Goal: Task Accomplishment & Management: Use online tool/utility

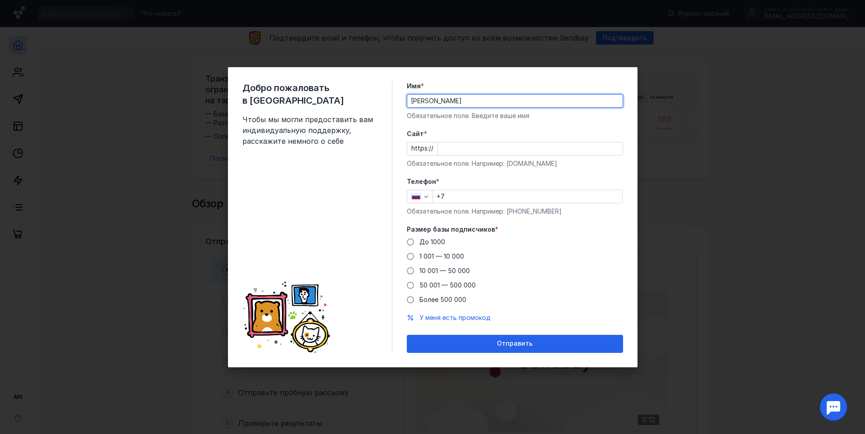
type input "[PERSON_NAME]"
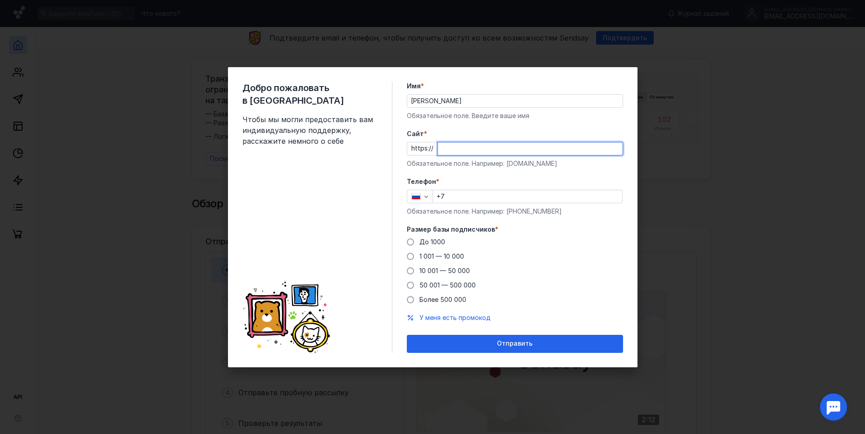
click at [469, 145] on input "Cайт *" at bounding box center [530, 148] width 185 height 13
type input "[DOMAIN_NAME]"
click at [451, 196] on input "+7" at bounding box center [527, 196] width 189 height 13
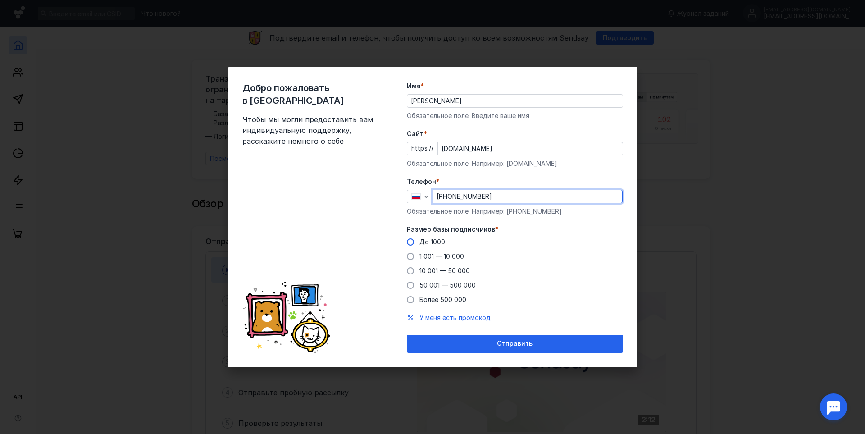
type input "[PHONE_NUMBER]"
click at [431, 241] on span "До 1000" at bounding box center [432, 242] width 26 height 8
click at [0, 0] on input "До 1000" at bounding box center [0, 0] width 0 height 0
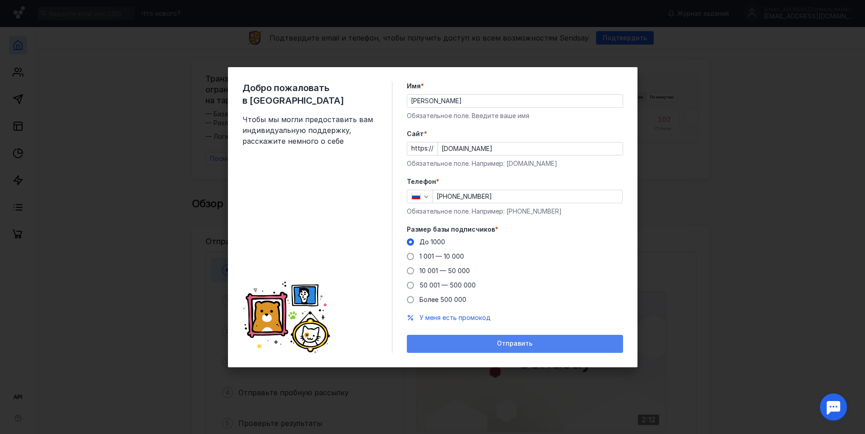
click at [507, 344] on span "Отправить" at bounding box center [515, 344] width 36 height 8
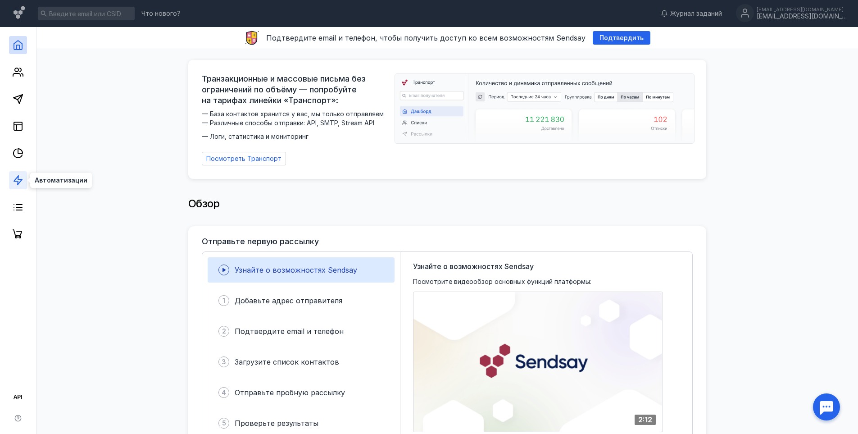
click at [14, 181] on polygon at bounding box center [18, 180] width 8 height 9
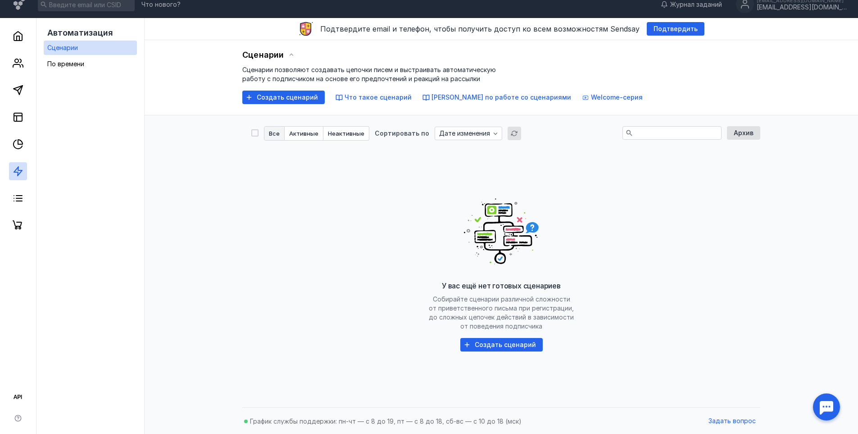
scroll to position [9, 0]
click at [506, 339] on div "Создать сценарий" at bounding box center [501, 344] width 82 height 14
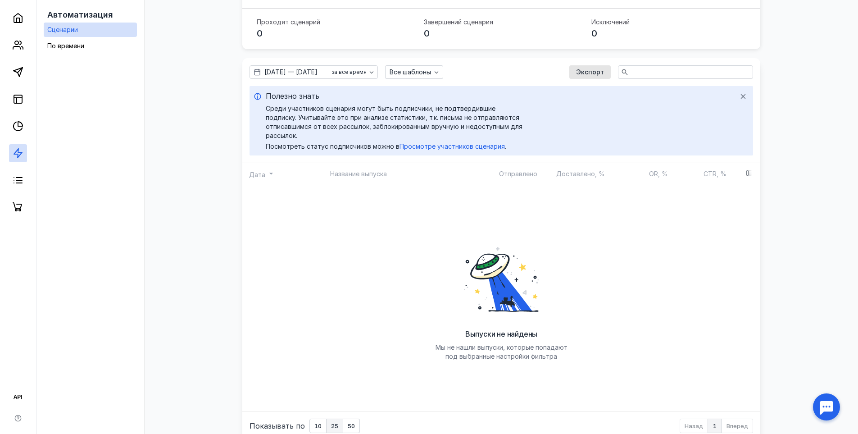
scroll to position [180, 0]
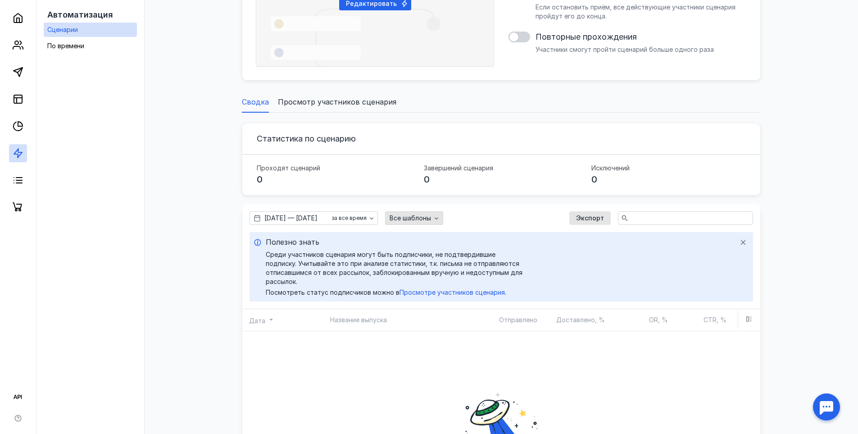
click at [431, 221] on span "Все шаблоны" at bounding box center [410, 218] width 41 height 8
click at [431, 214] on span "Все шаблоны" at bounding box center [410, 218] width 41 height 8
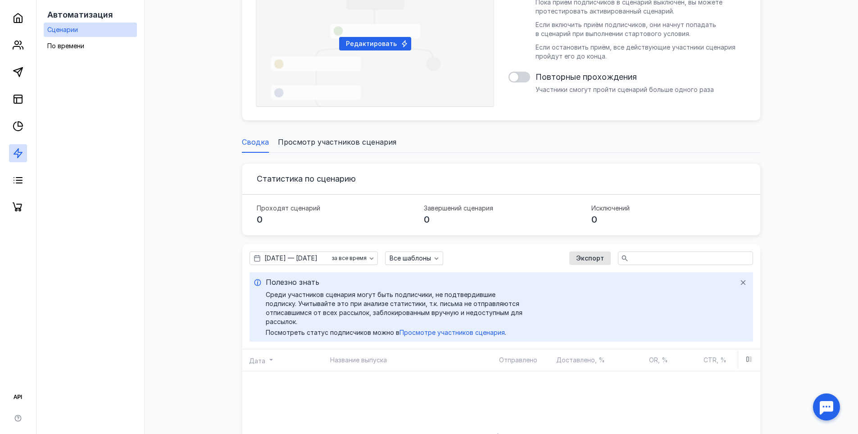
scroll to position [0, 0]
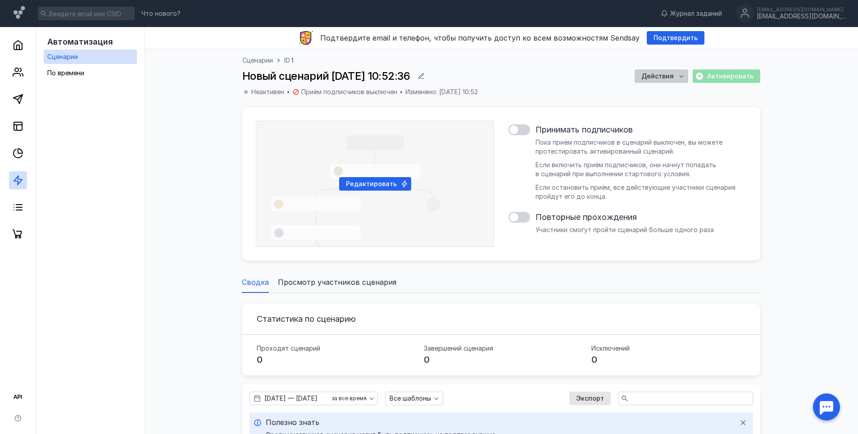
click at [662, 79] on span "Действия" at bounding box center [658, 77] width 32 height 8
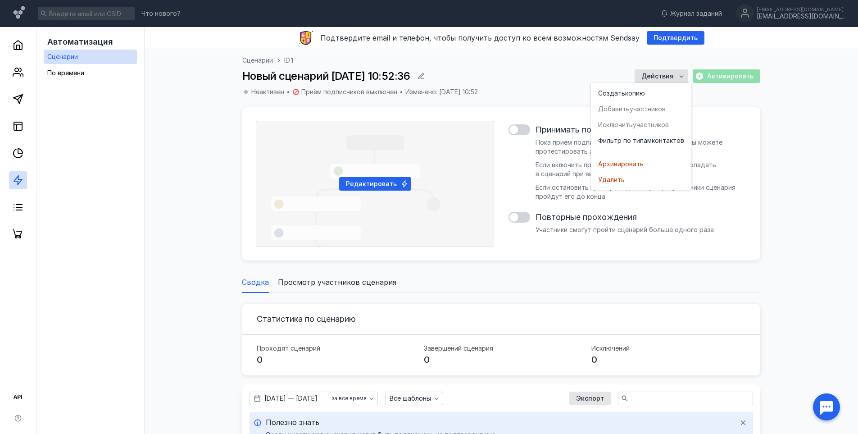
click at [581, 78] on div "Новый сценарий [DATE] 10:52:36 Действия Активировать" at bounding box center [501, 76] width 518 height 14
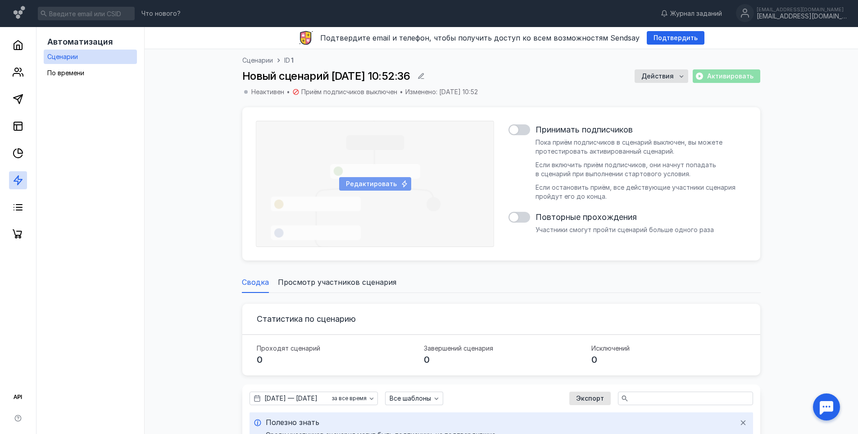
click at [395, 184] on span "Редактировать" at bounding box center [371, 184] width 51 height 8
